Goal: Task Accomplishment & Management: Use online tool/utility

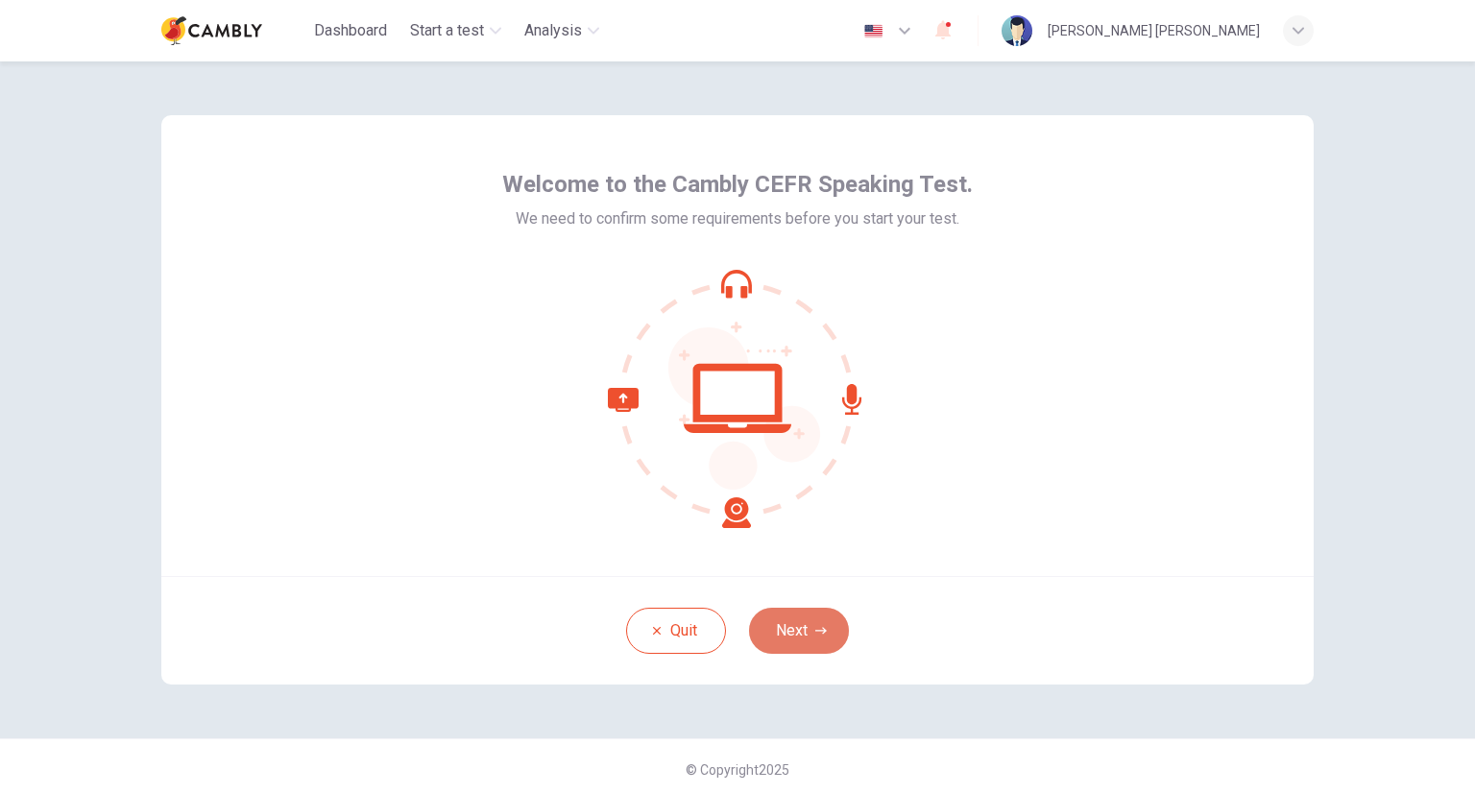
click at [802, 626] on button "Next" at bounding box center [799, 631] width 100 height 46
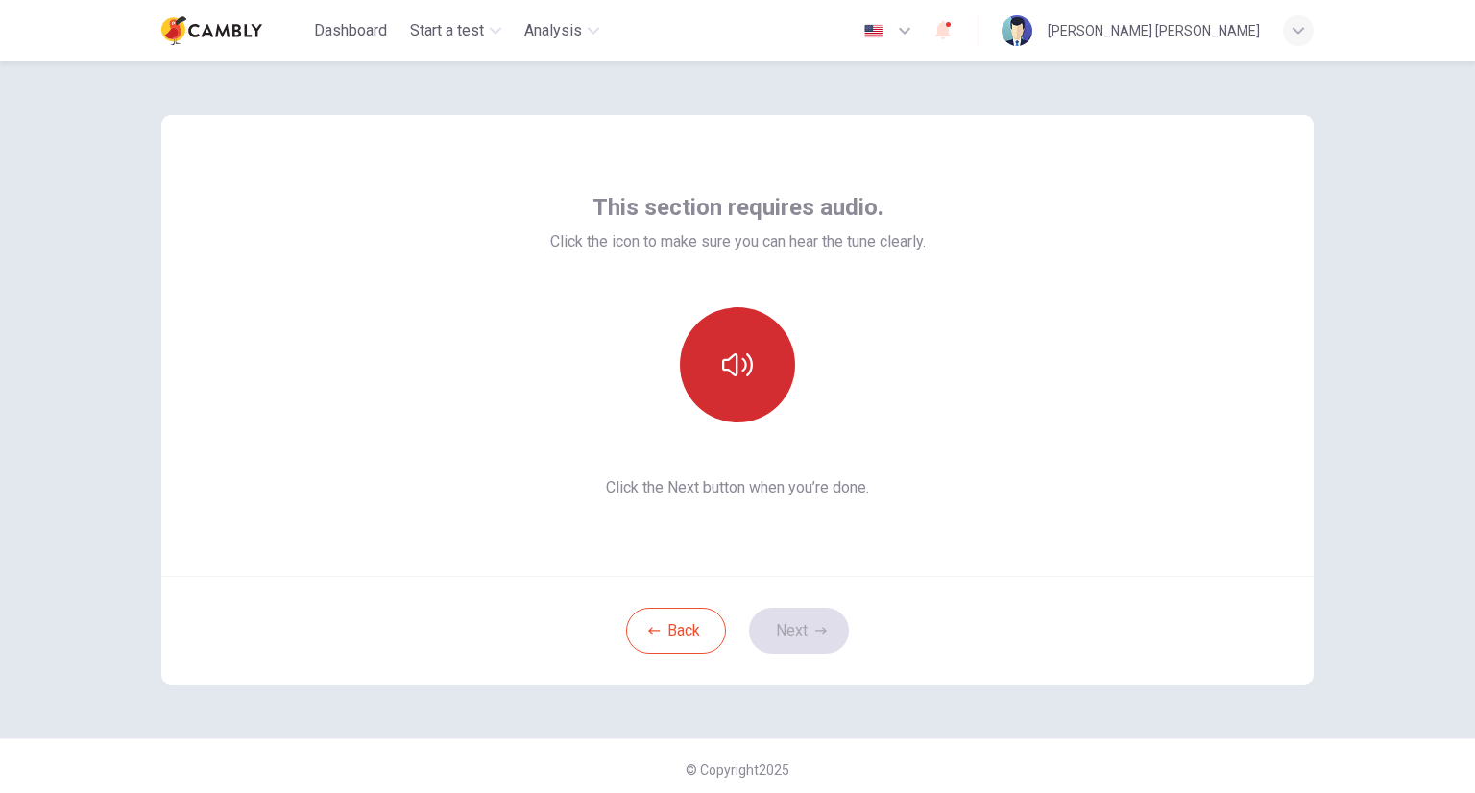
click at [743, 366] on icon "button" at bounding box center [737, 364] width 31 height 31
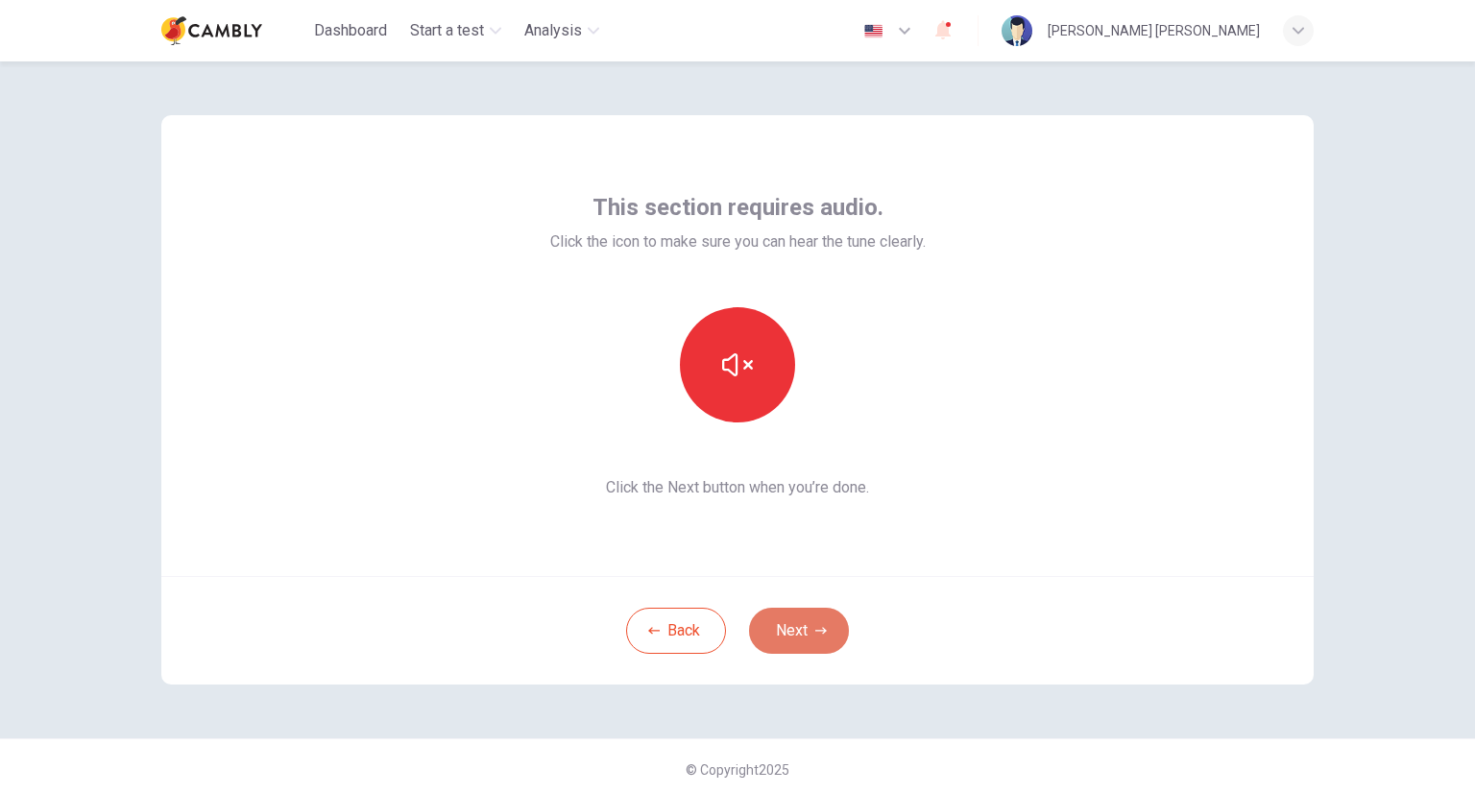
click at [806, 629] on button "Next" at bounding box center [799, 631] width 100 height 46
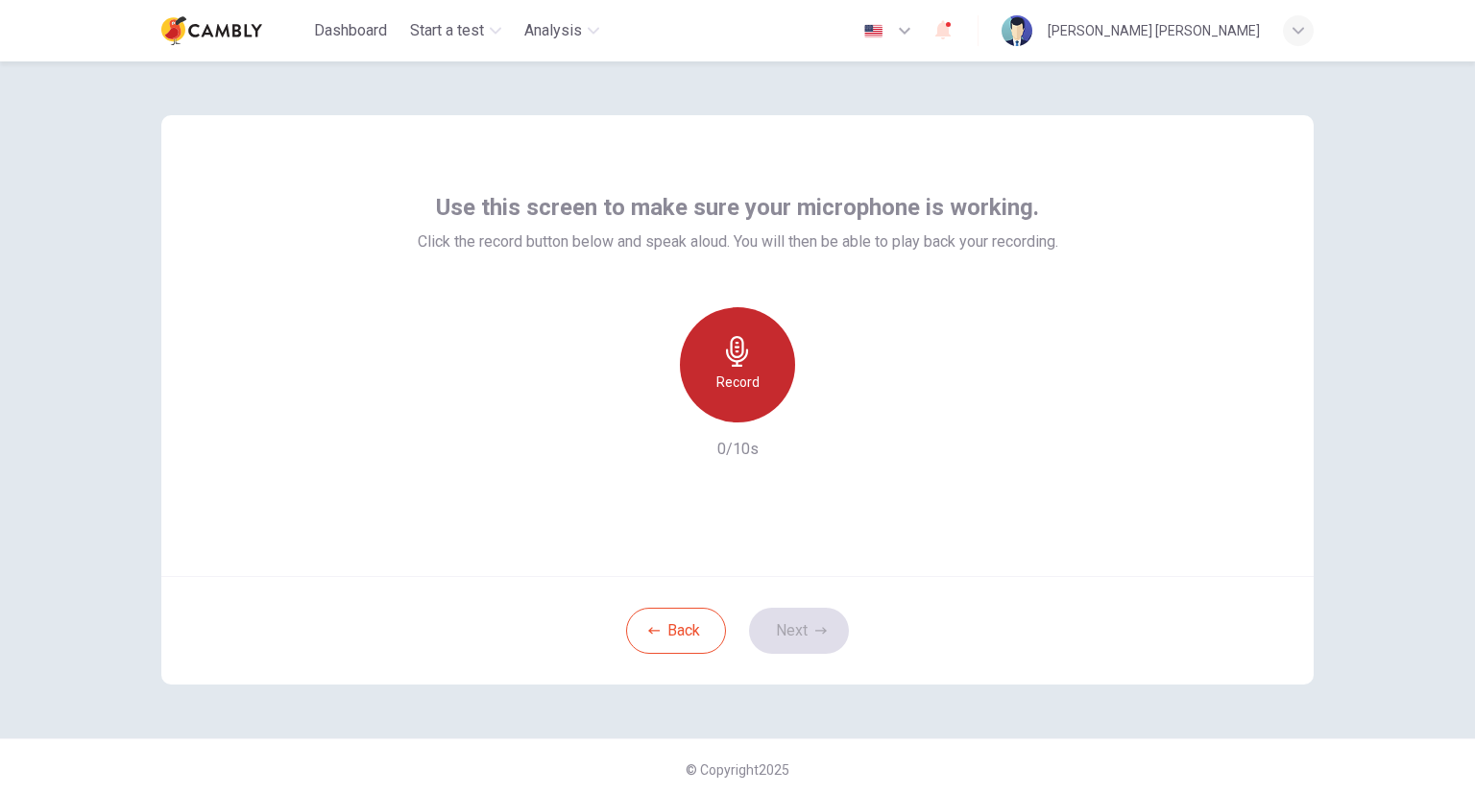
click at [710, 374] on div "Record" at bounding box center [737, 364] width 115 height 115
click at [735, 336] on icon "button" at bounding box center [737, 351] width 31 height 31
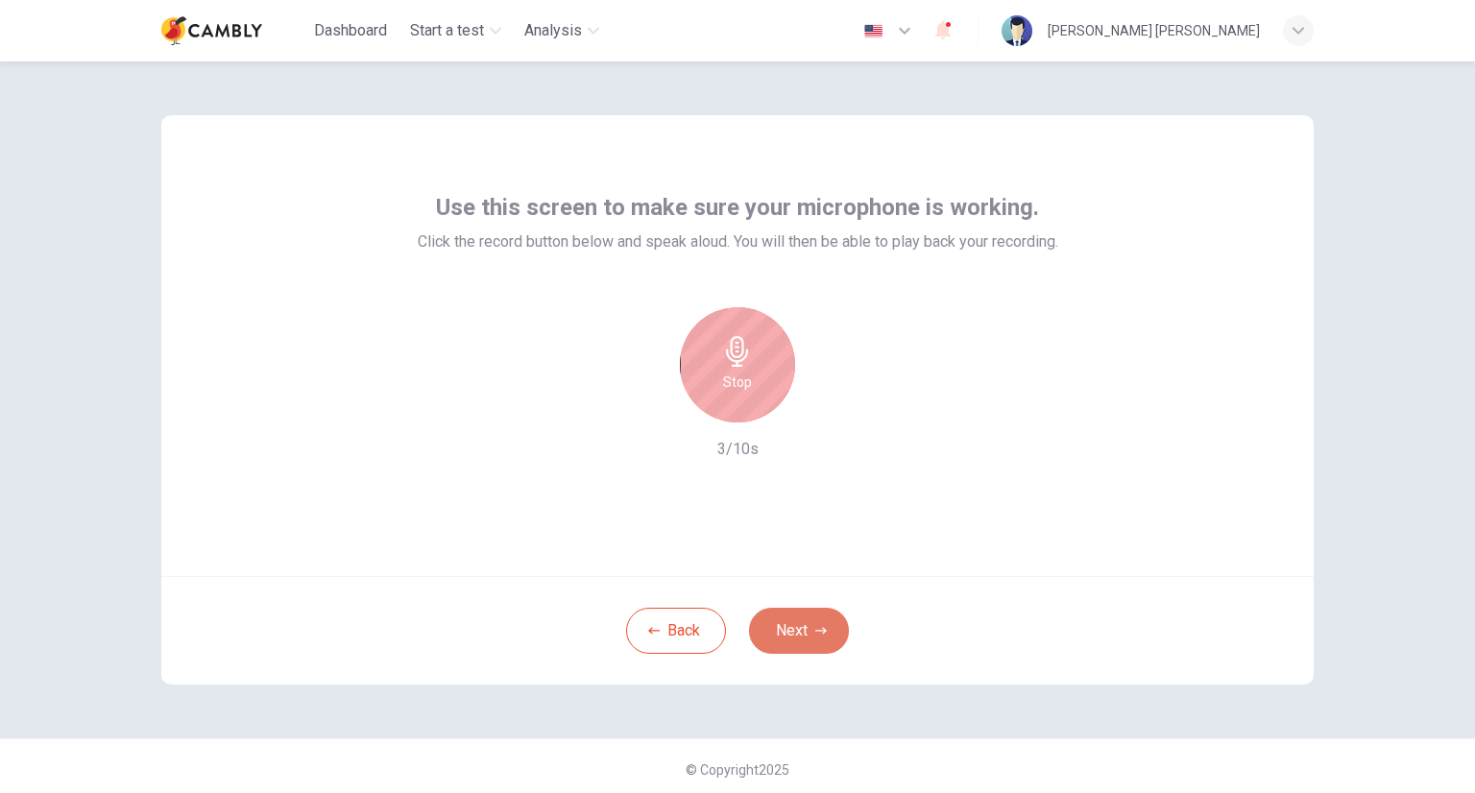
click at [805, 631] on button "Next" at bounding box center [799, 631] width 100 height 46
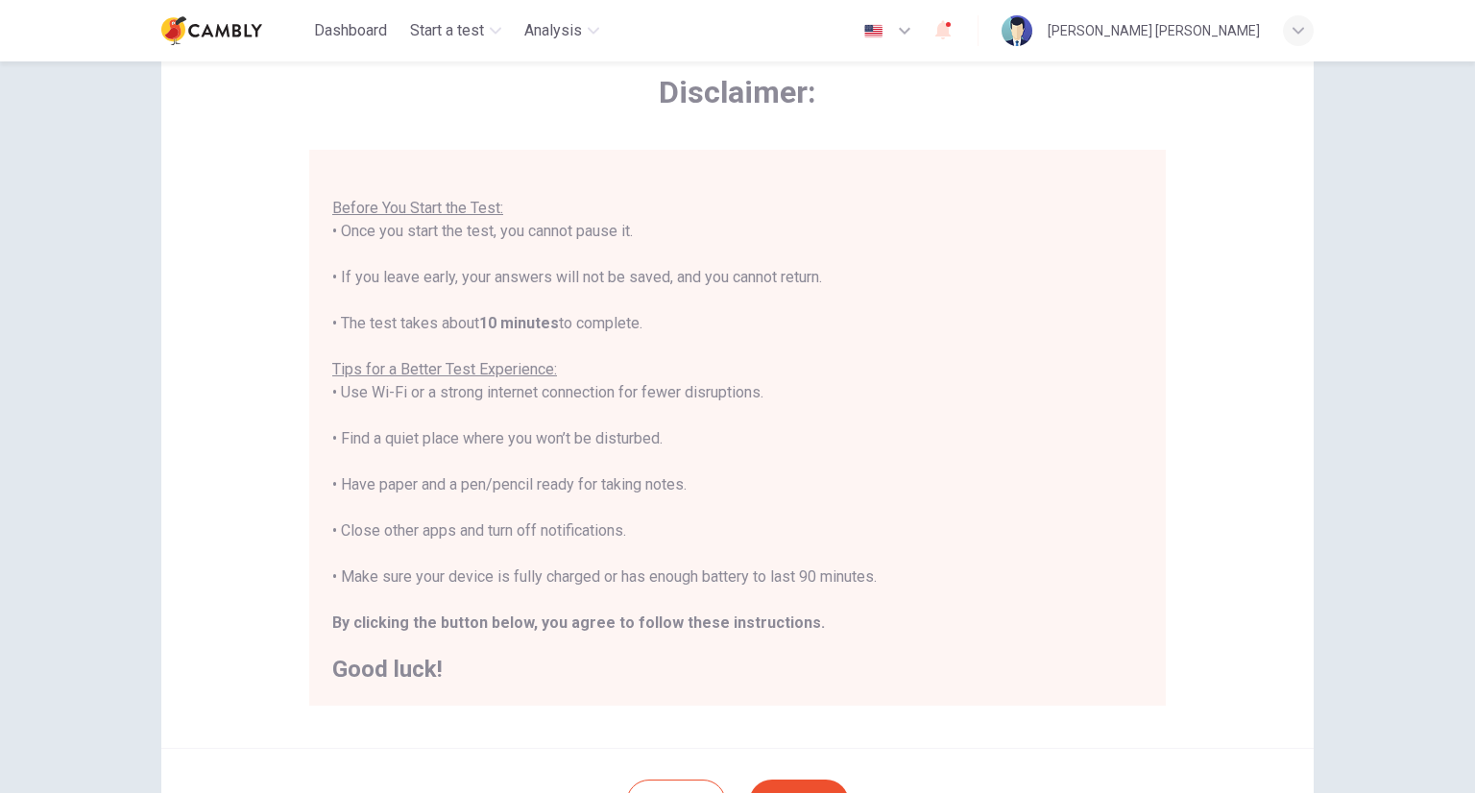
scroll to position [275, 0]
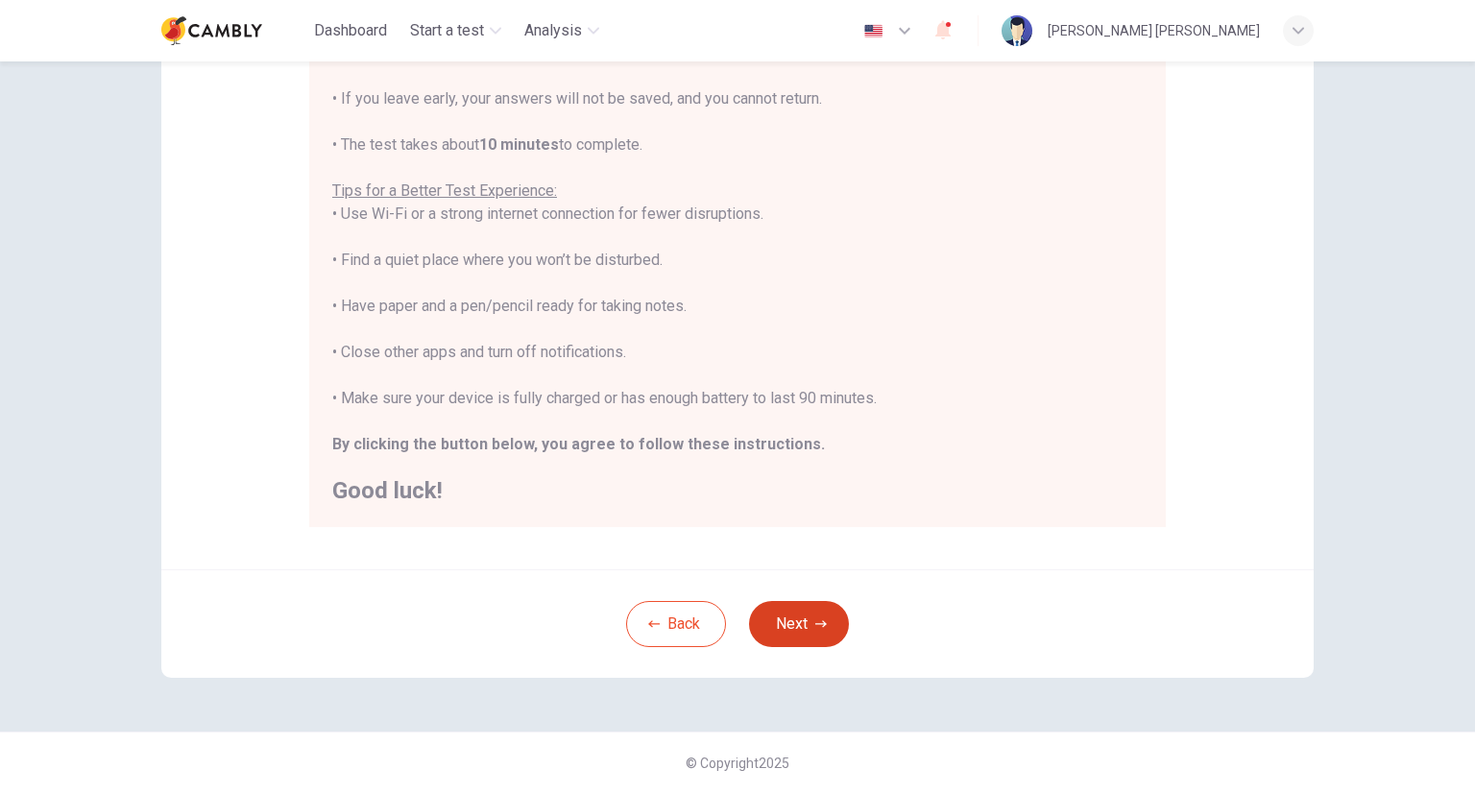
click at [790, 627] on button "Next" at bounding box center [799, 624] width 100 height 46
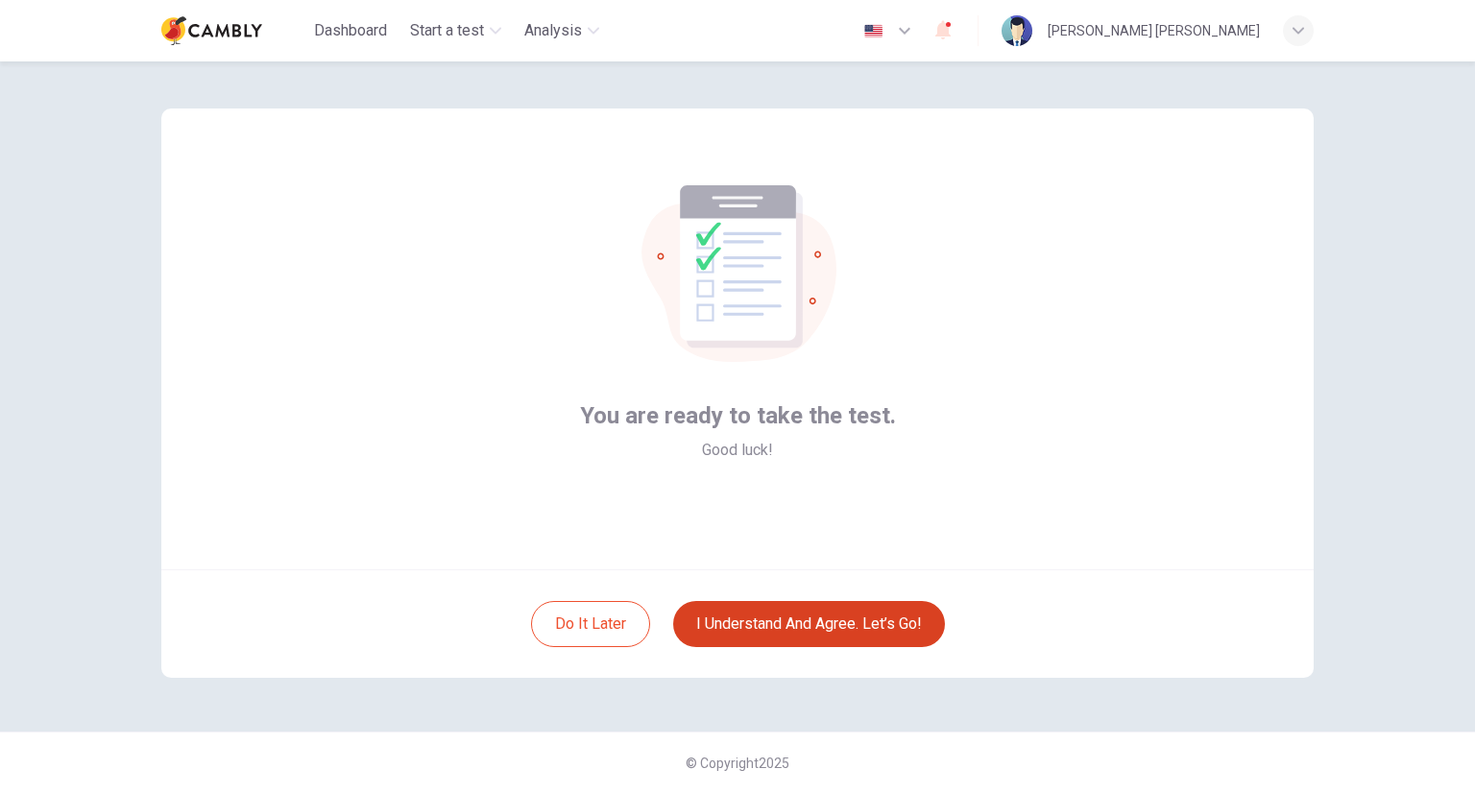
scroll to position [7, 0]
click at [831, 626] on button "I understand and agree. Let’s go!" at bounding box center [809, 624] width 272 height 46
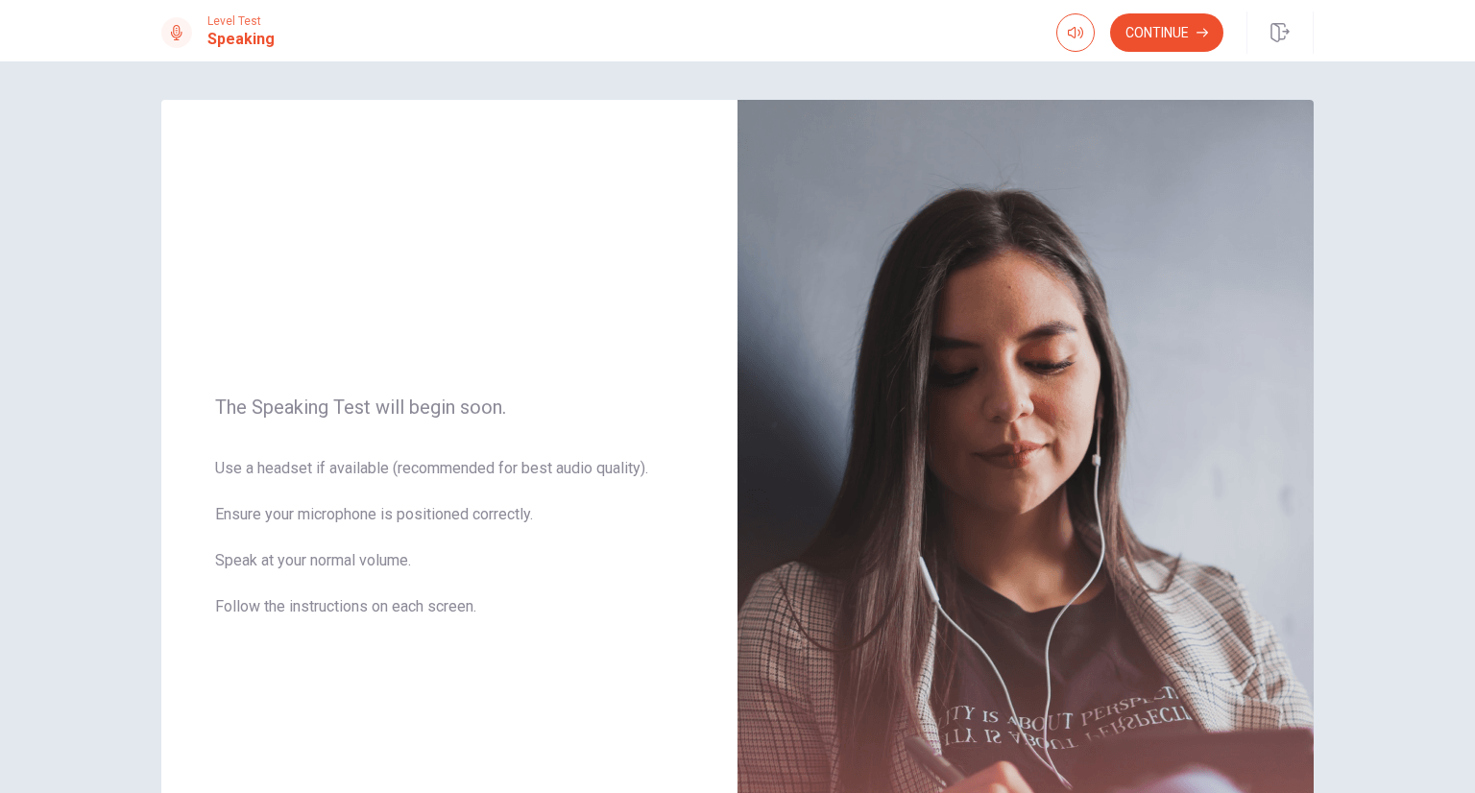
click at [1168, 36] on button "Continue" at bounding box center [1166, 32] width 113 height 38
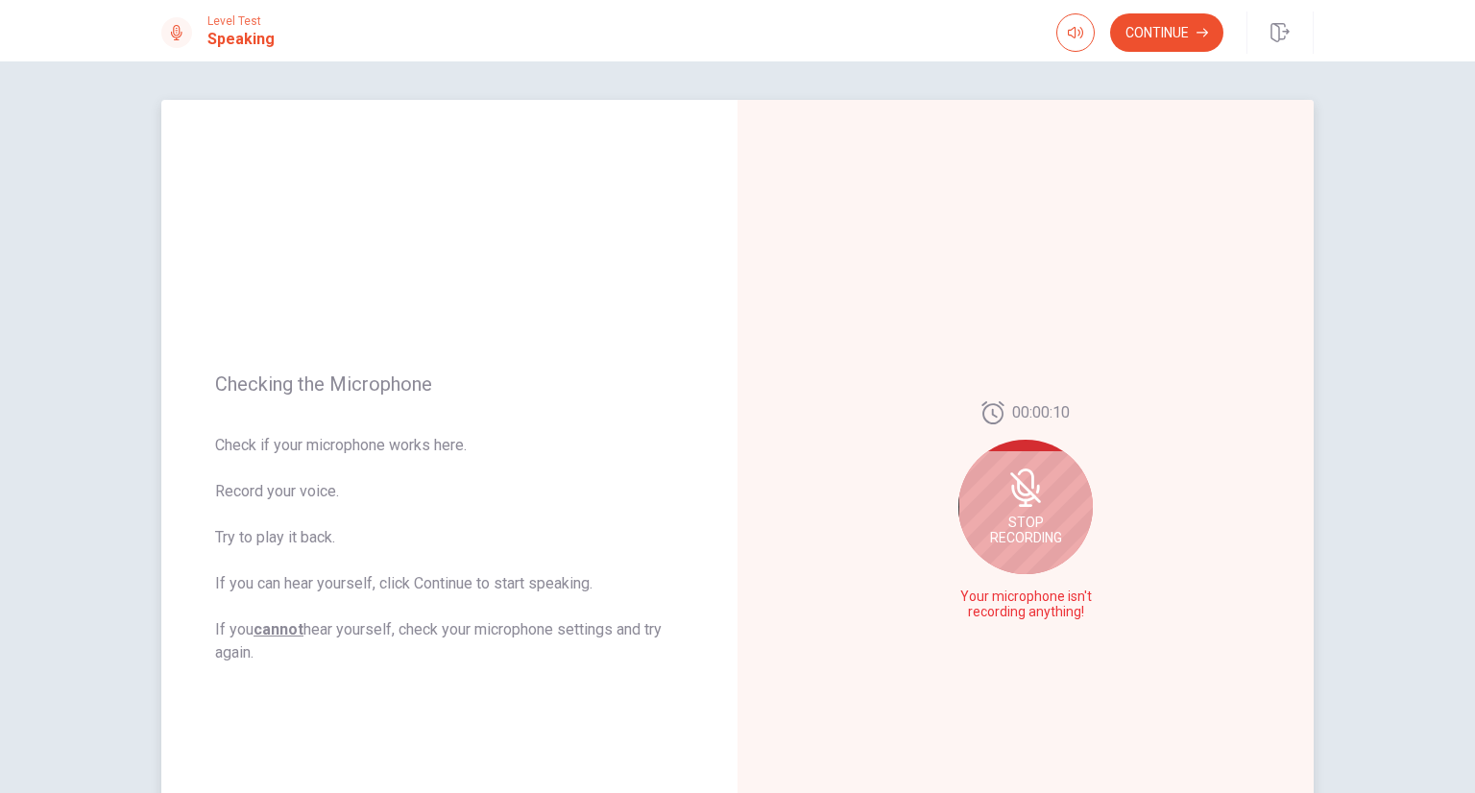
click at [1013, 510] on div "Stop Recording" at bounding box center [1025, 507] width 134 height 134
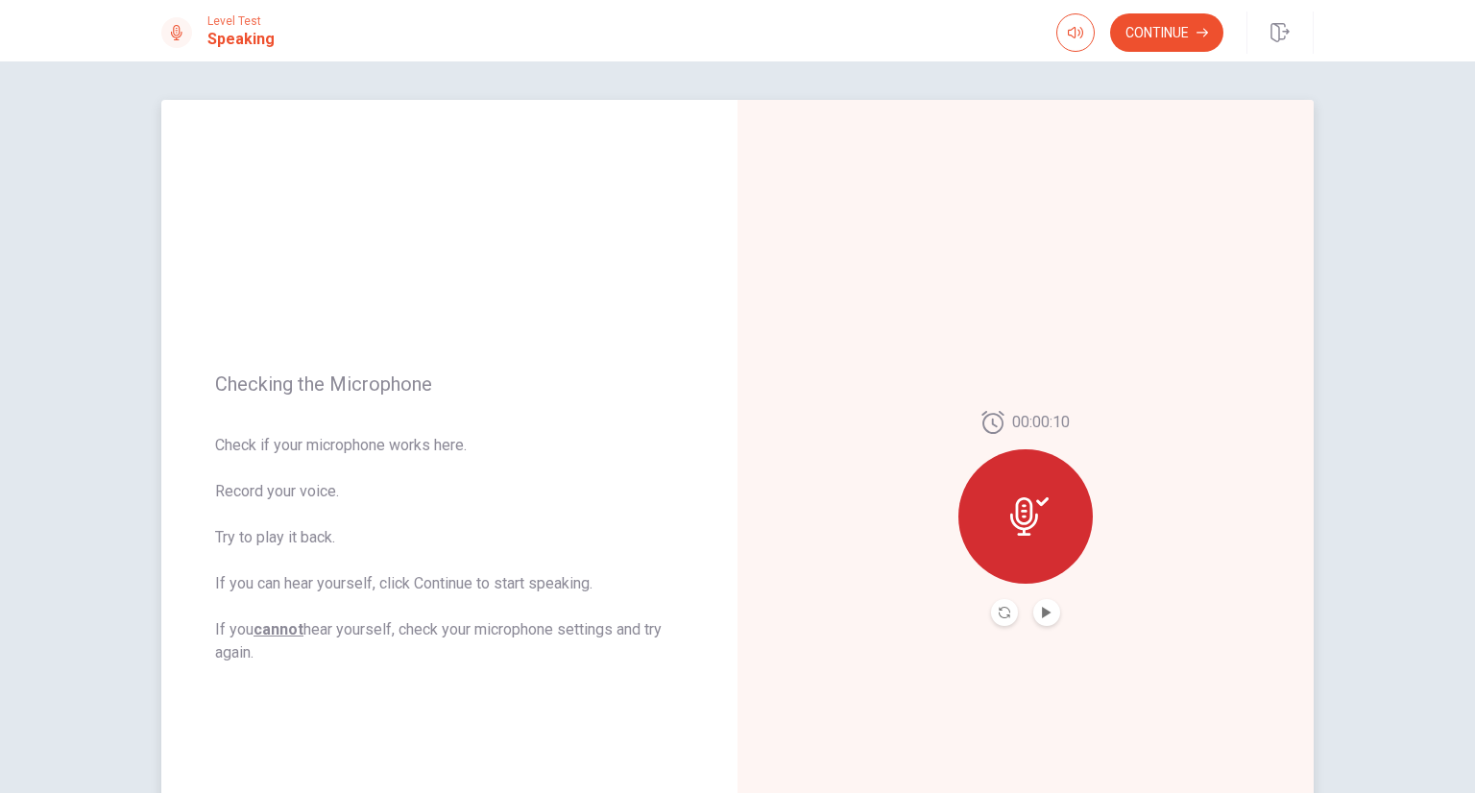
click at [1033, 613] on button "Play Audio" at bounding box center [1046, 612] width 27 height 27
click at [1010, 526] on icon at bounding box center [1024, 516] width 28 height 38
click at [1037, 508] on icon at bounding box center [1029, 516] width 38 height 38
click at [1045, 614] on icon "Play Audio" at bounding box center [1047, 613] width 12 height 12
click at [1023, 531] on icon at bounding box center [1029, 516] width 38 height 38
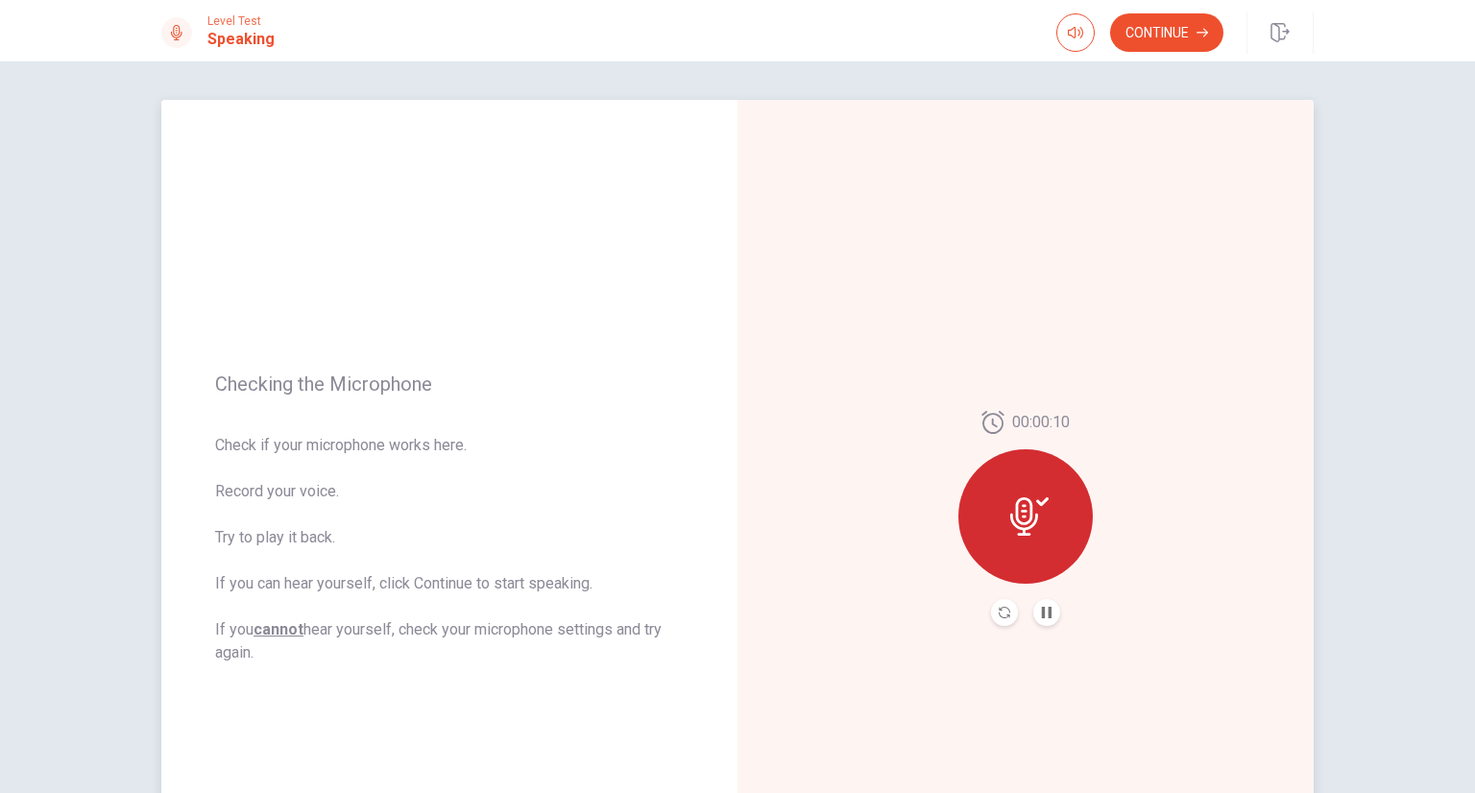
click at [1000, 626] on div "00:00:10" at bounding box center [1025, 518] width 576 height 837
click at [1002, 614] on icon "Record Again" at bounding box center [1005, 613] width 12 height 12
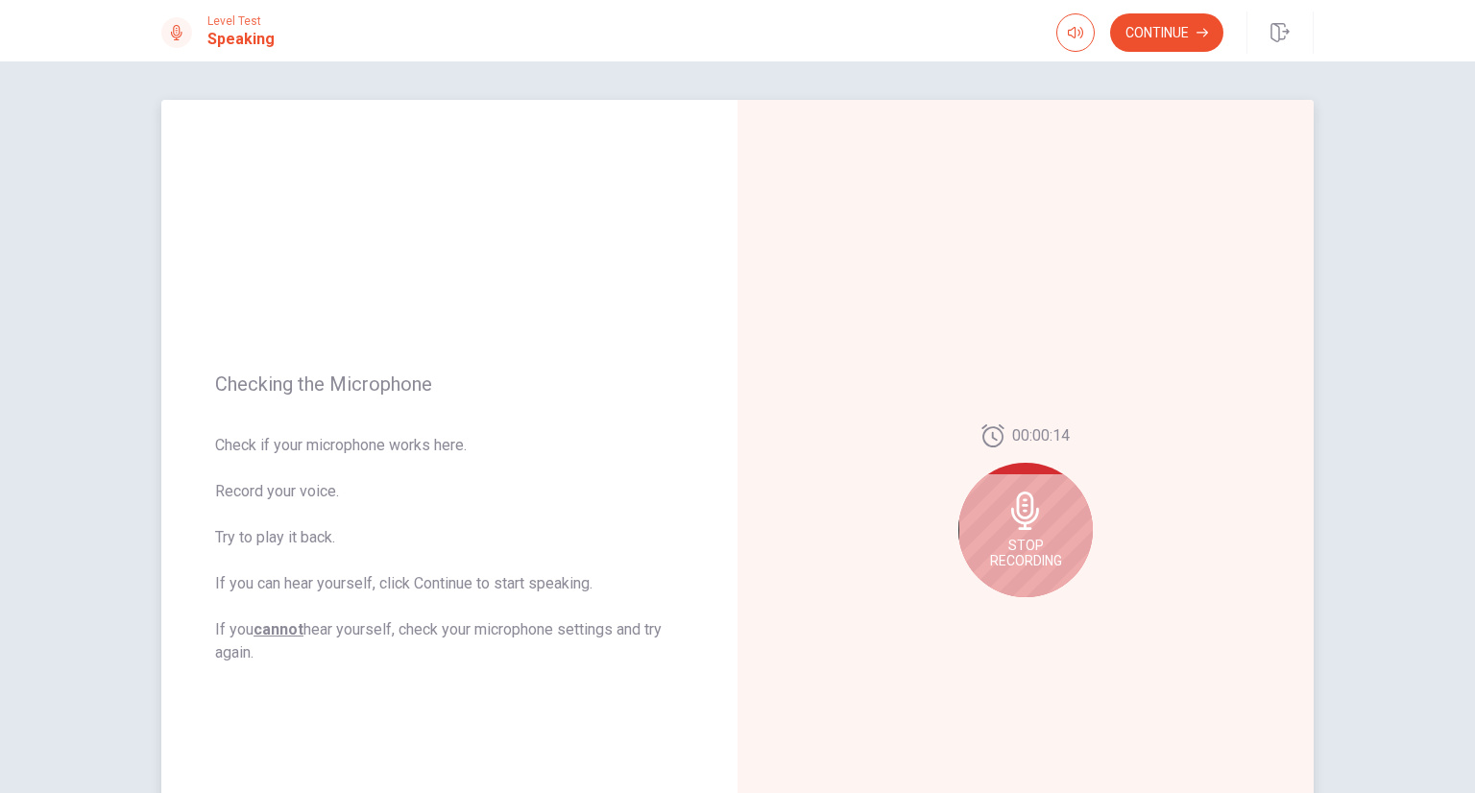
click at [1012, 539] on span "Stop Recording" at bounding box center [1026, 553] width 72 height 31
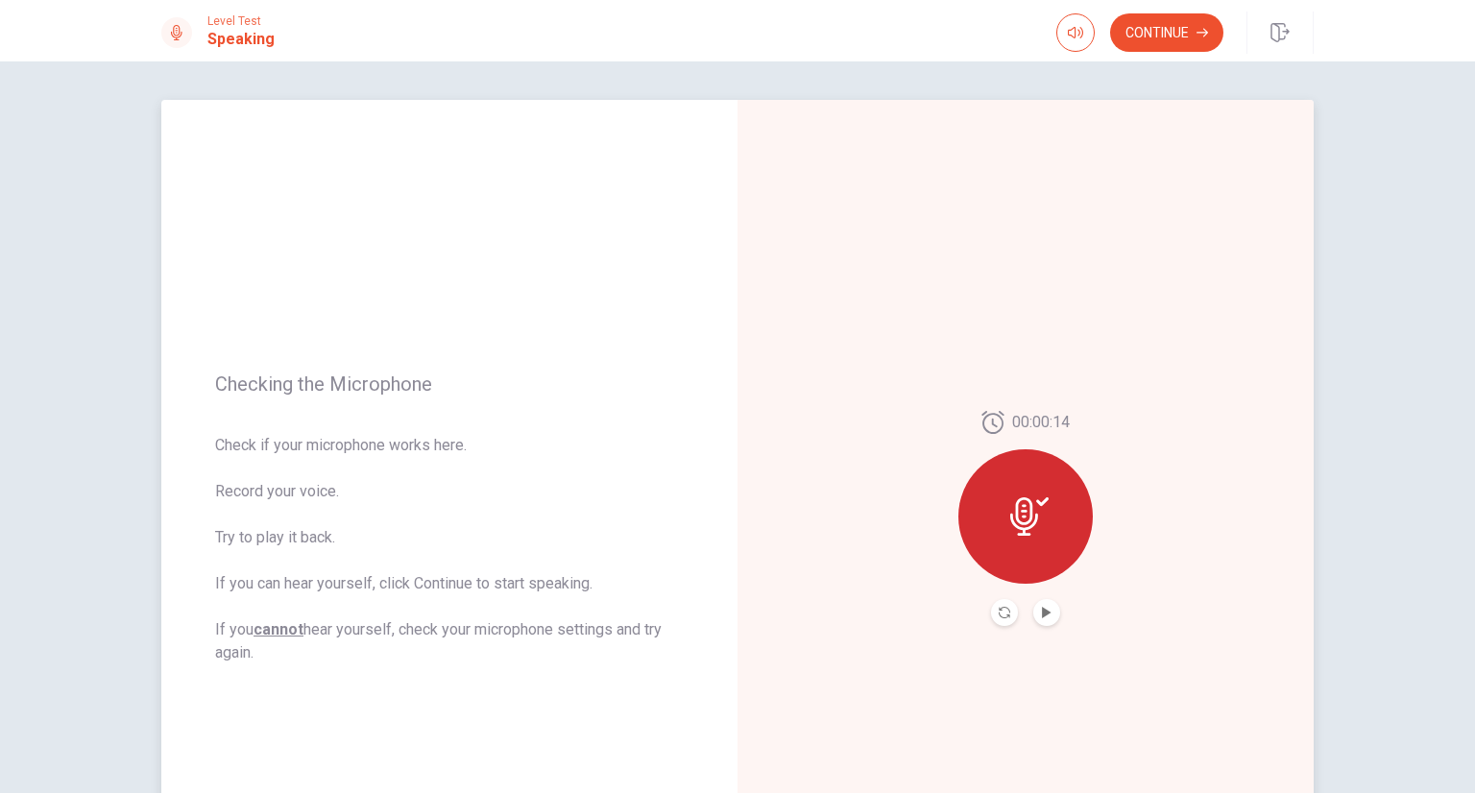
click at [1015, 516] on icon at bounding box center [1029, 516] width 38 height 38
click at [1047, 605] on button "Play Audio" at bounding box center [1046, 612] width 27 height 27
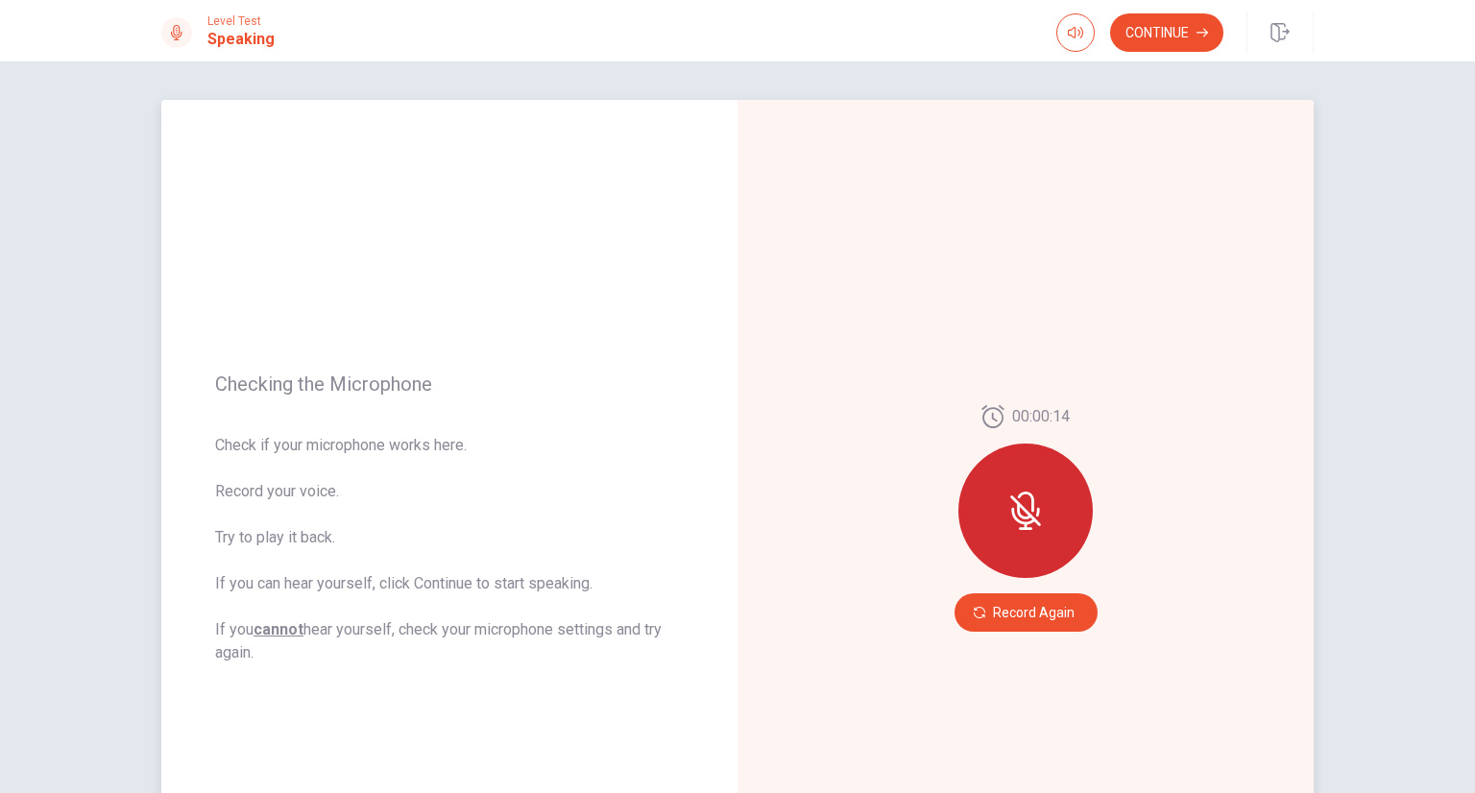
click at [930, 688] on div "00:00:14 Record Again" at bounding box center [1025, 518] width 576 height 837
click at [1011, 512] on icon at bounding box center [1023, 516] width 24 height 17
click at [1068, 28] on icon "button" at bounding box center [1075, 32] width 15 height 15
click at [1037, 610] on button "Record Again" at bounding box center [1025, 612] width 143 height 38
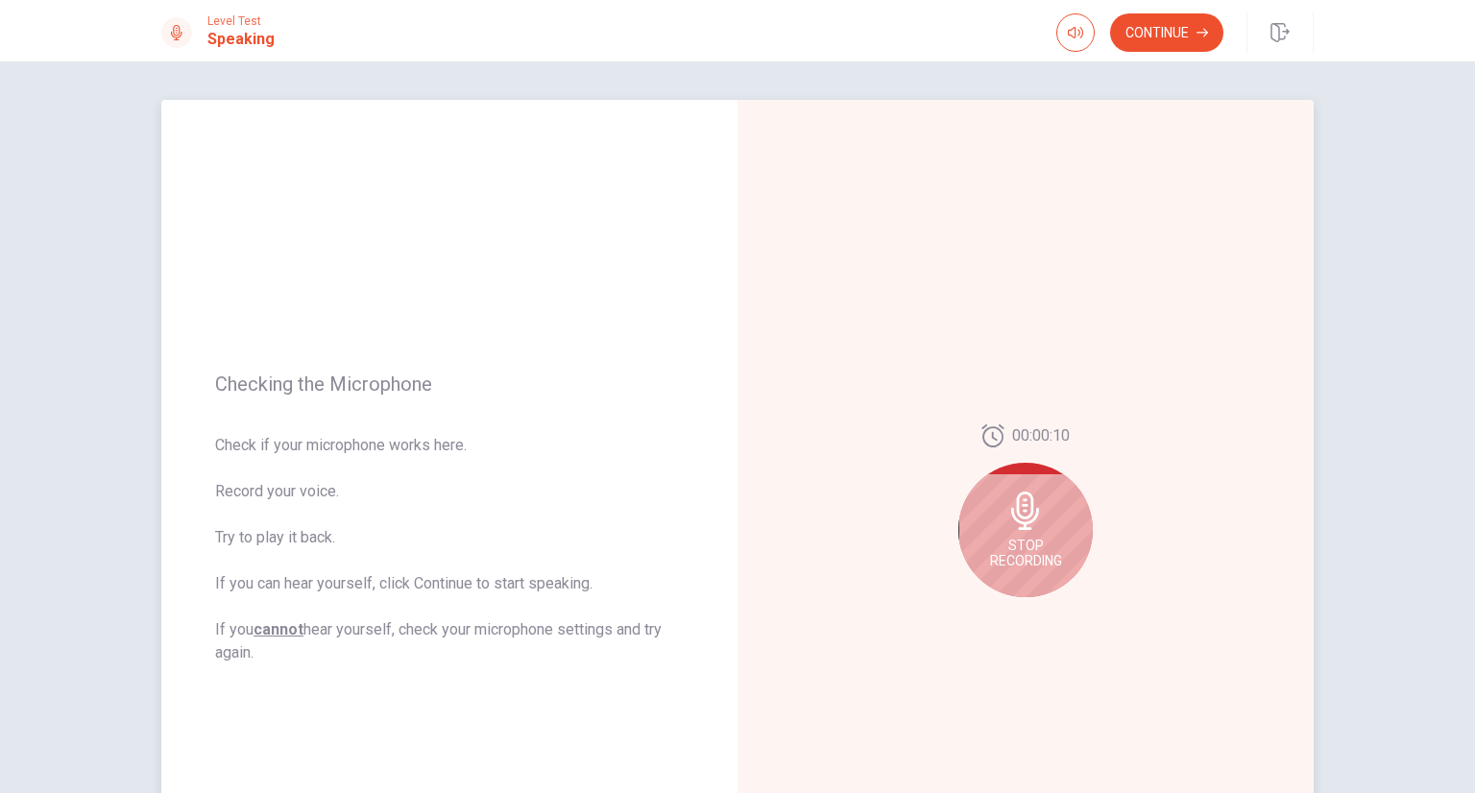
click at [1029, 522] on icon at bounding box center [1025, 511] width 38 height 38
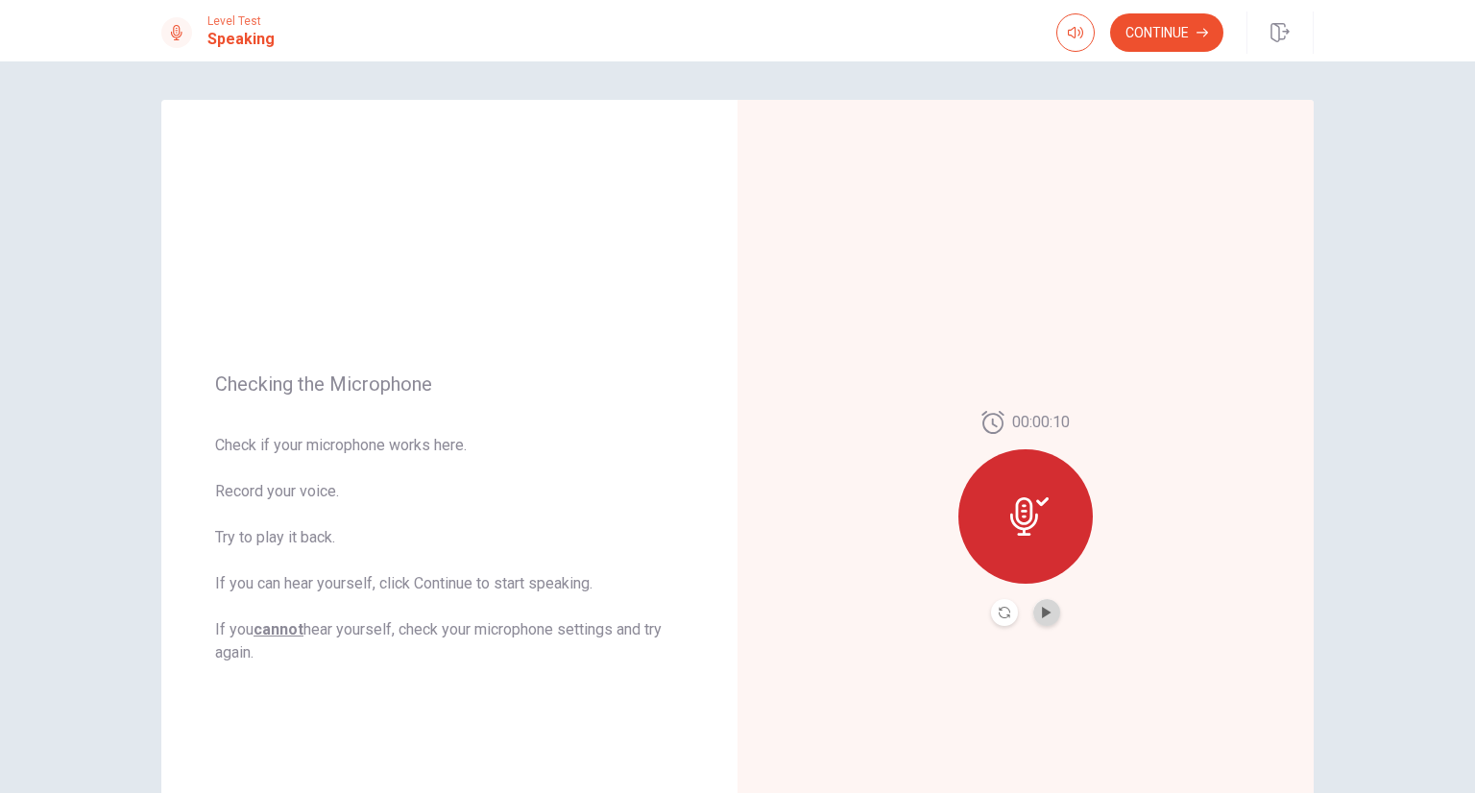
click at [1045, 619] on button "Play Audio" at bounding box center [1046, 612] width 27 height 27
click at [1021, 488] on div at bounding box center [1025, 516] width 134 height 134
click at [1139, 16] on button "Continue" at bounding box center [1166, 32] width 113 height 38
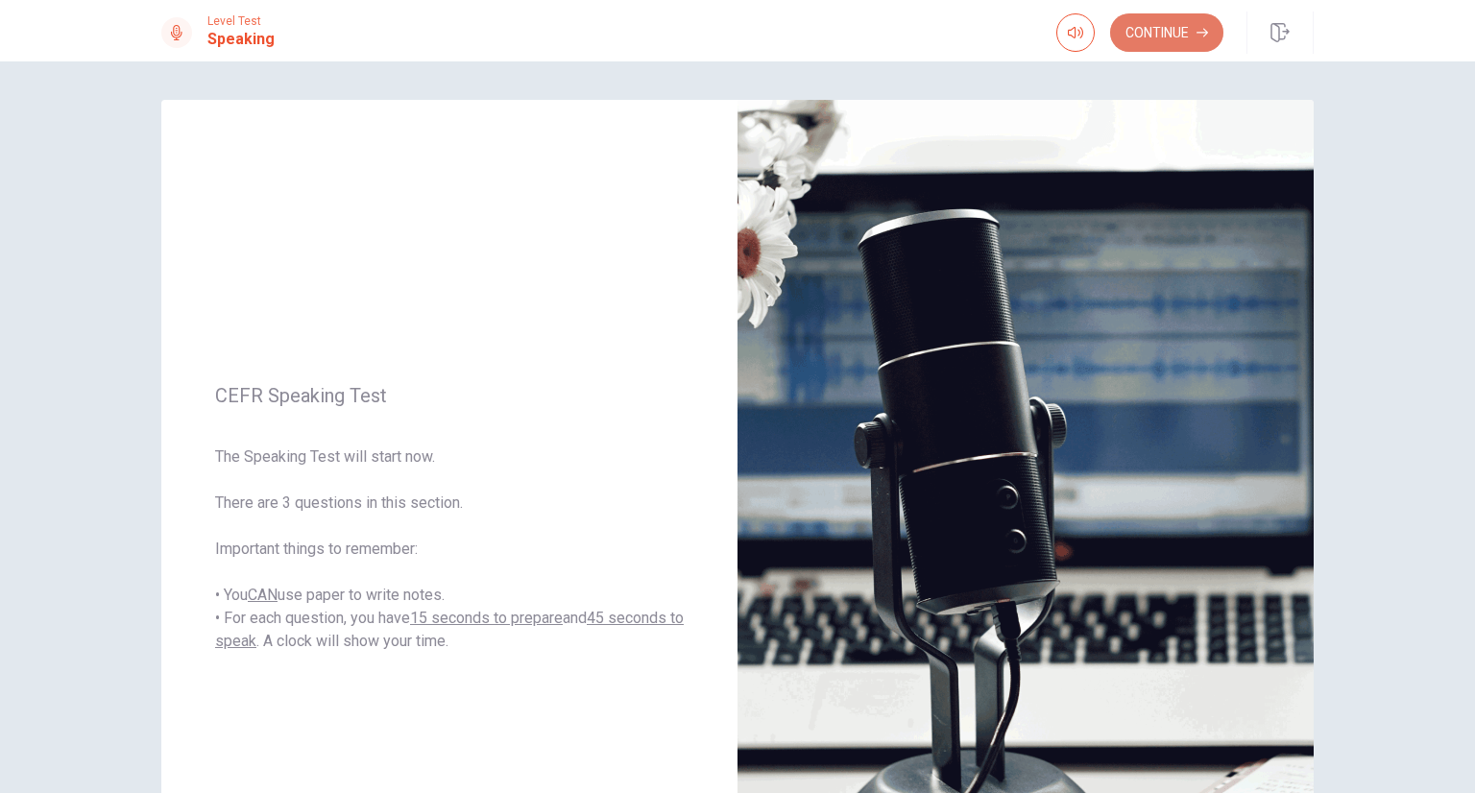
click at [1182, 20] on button "Continue" at bounding box center [1166, 32] width 113 height 38
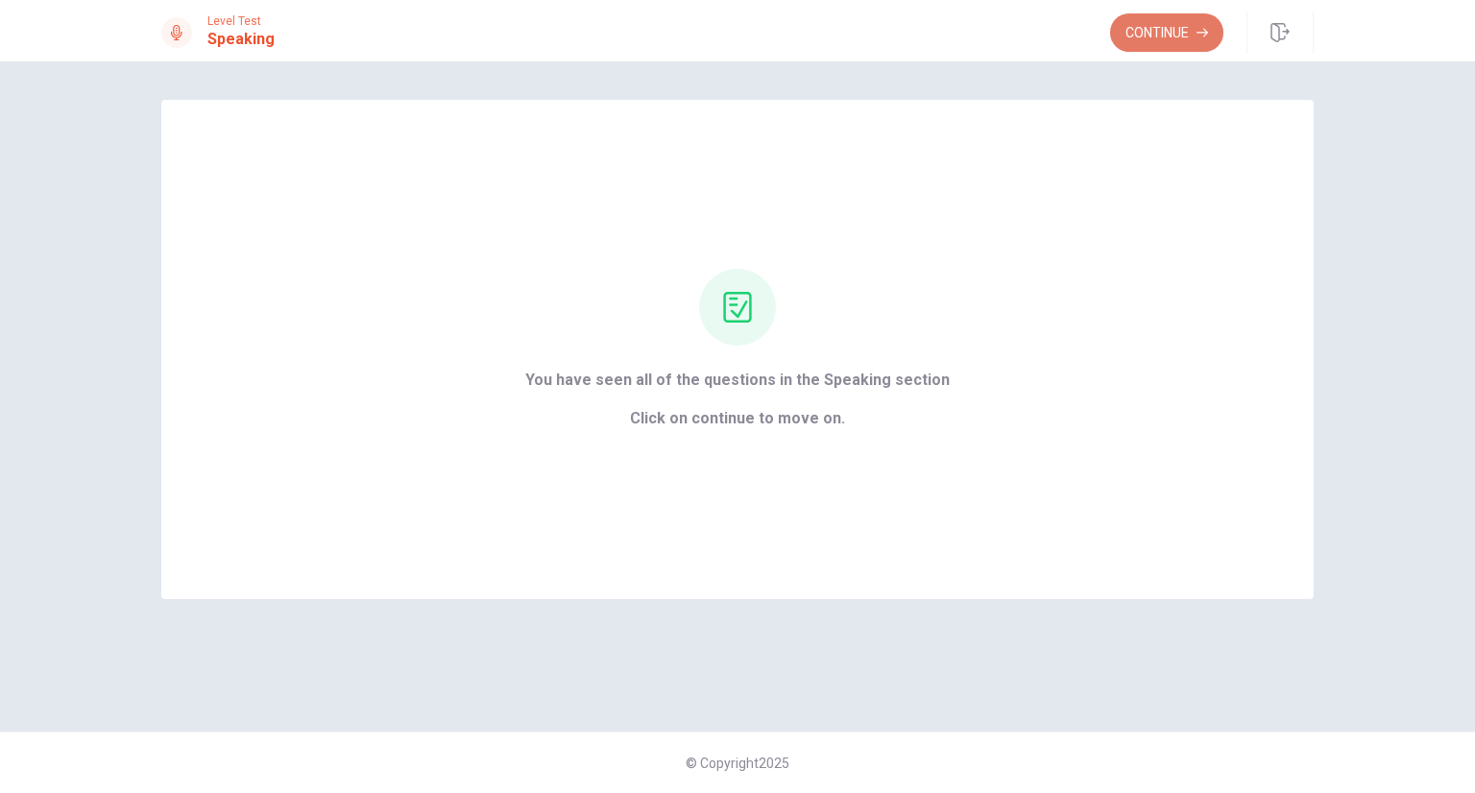
click at [1150, 28] on button "Continue" at bounding box center [1166, 32] width 113 height 38
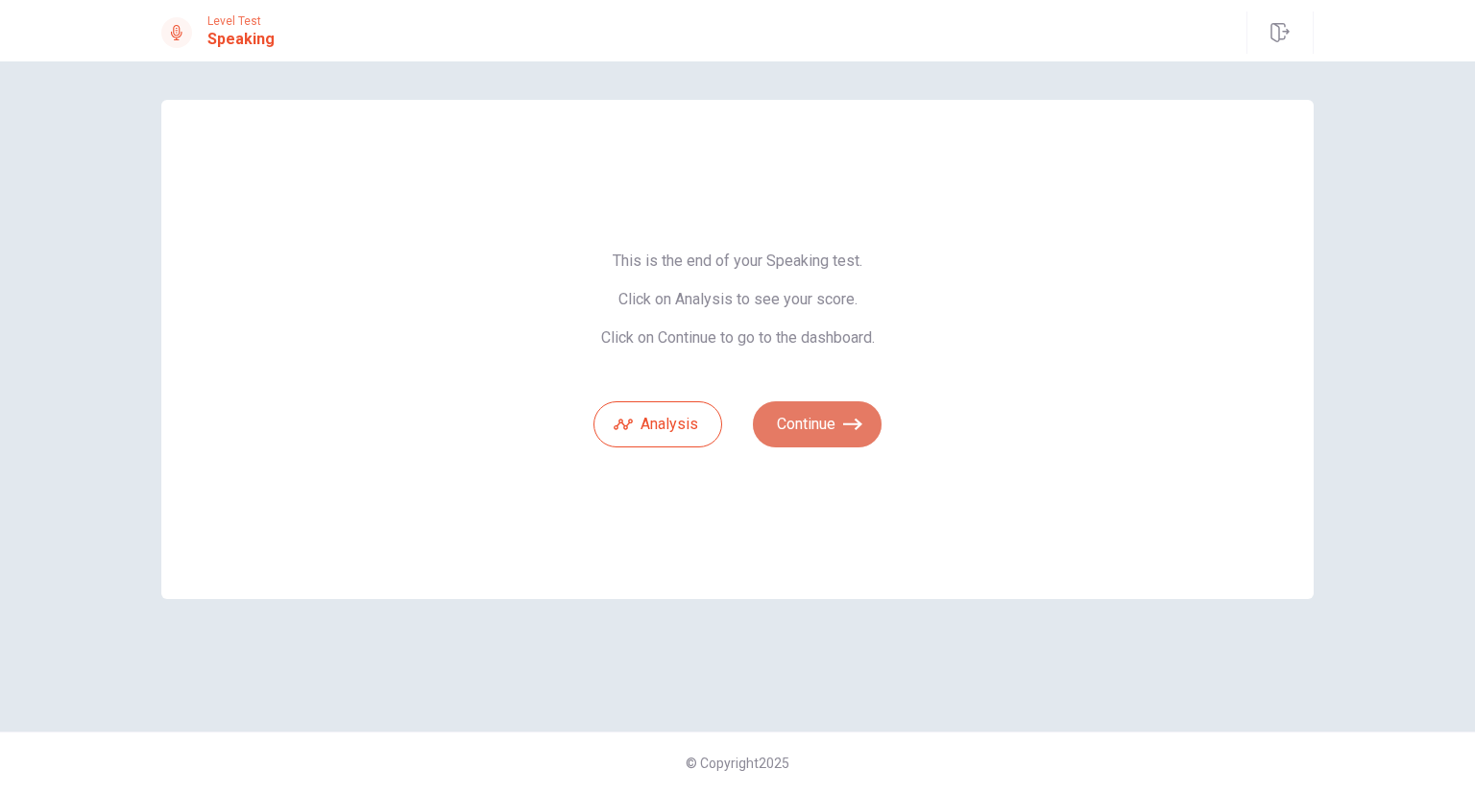
click at [795, 420] on button "Continue" at bounding box center [817, 424] width 129 height 46
